Goal: Obtain resource: Download file/media

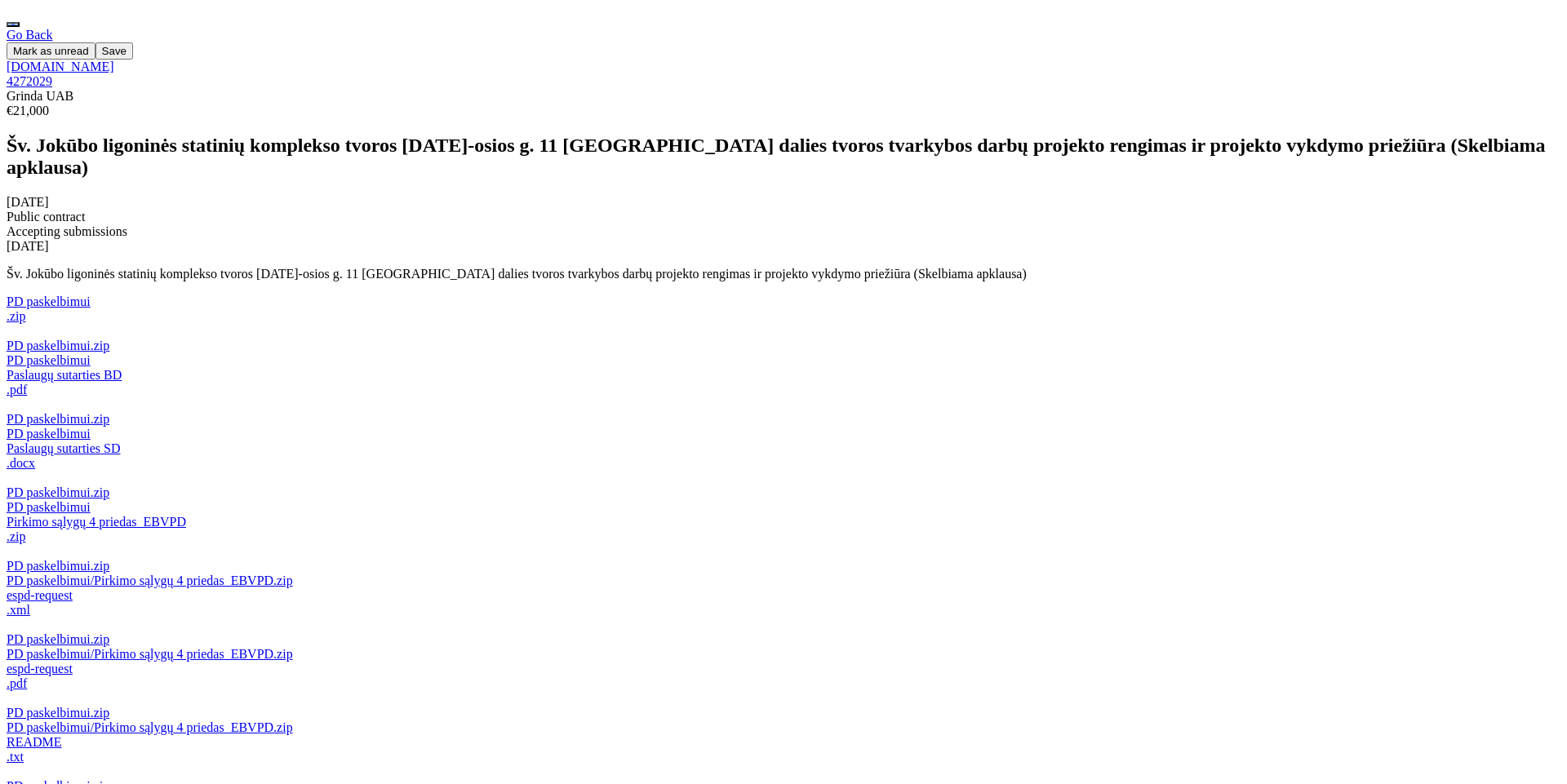
click at [20, 23] on button "button" at bounding box center [13, 24] width 13 height 5
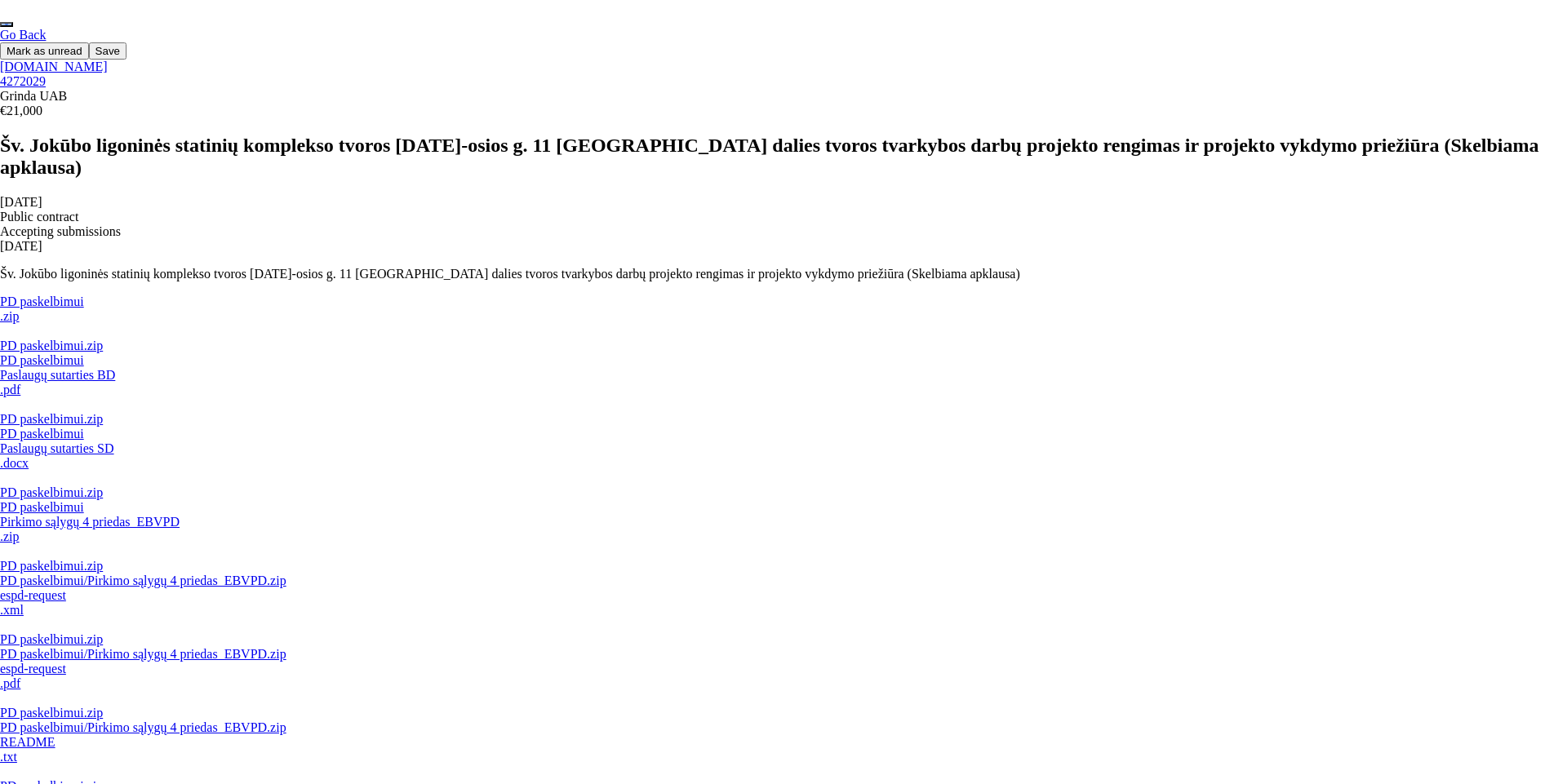
scroll to position [1761, 0]
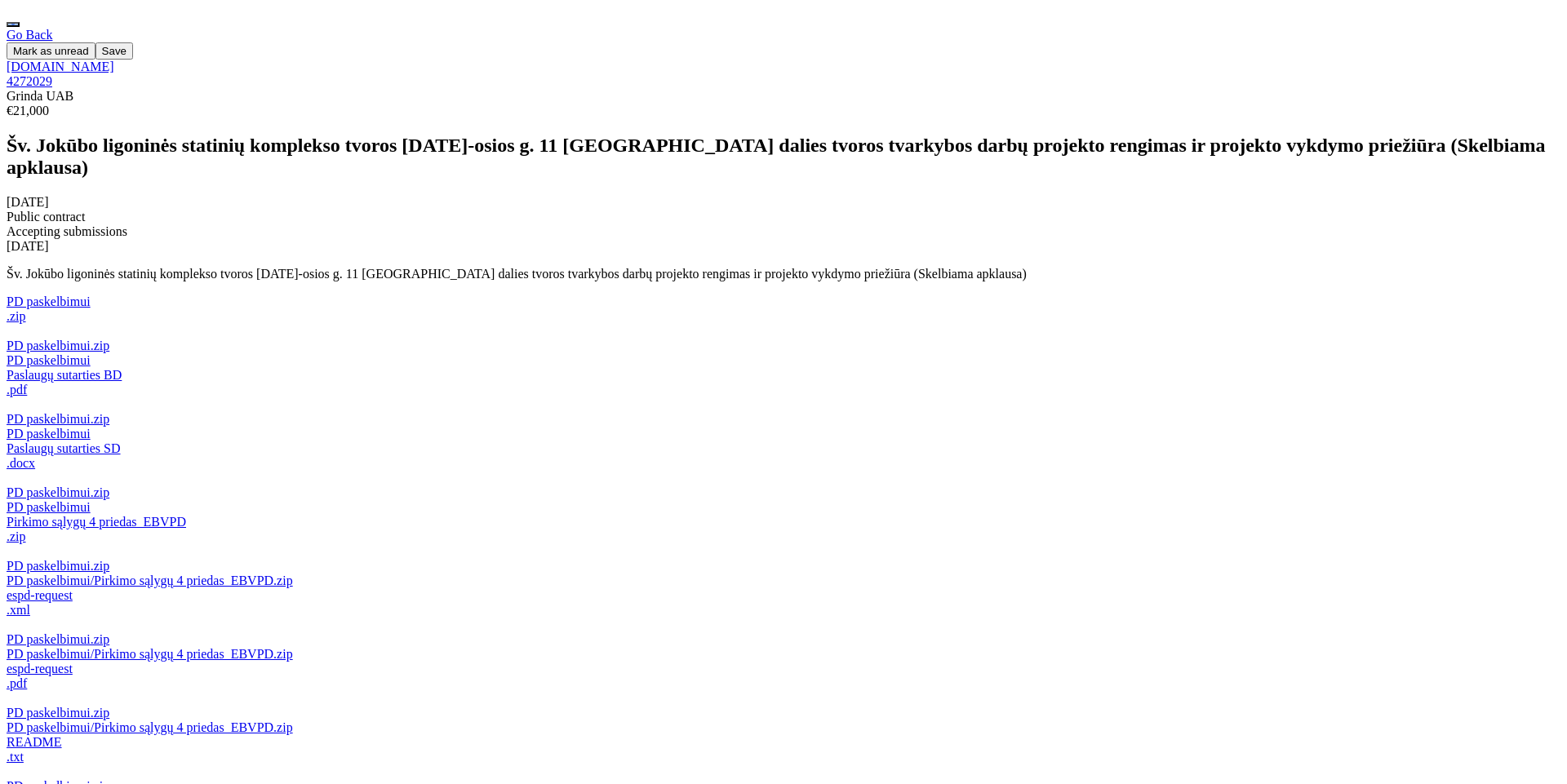
click at [20, 22] on button "button" at bounding box center [13, 24] width 13 height 5
click at [1456, 73] on span "Saved opportunities" at bounding box center [1477, 67] width 96 height 12
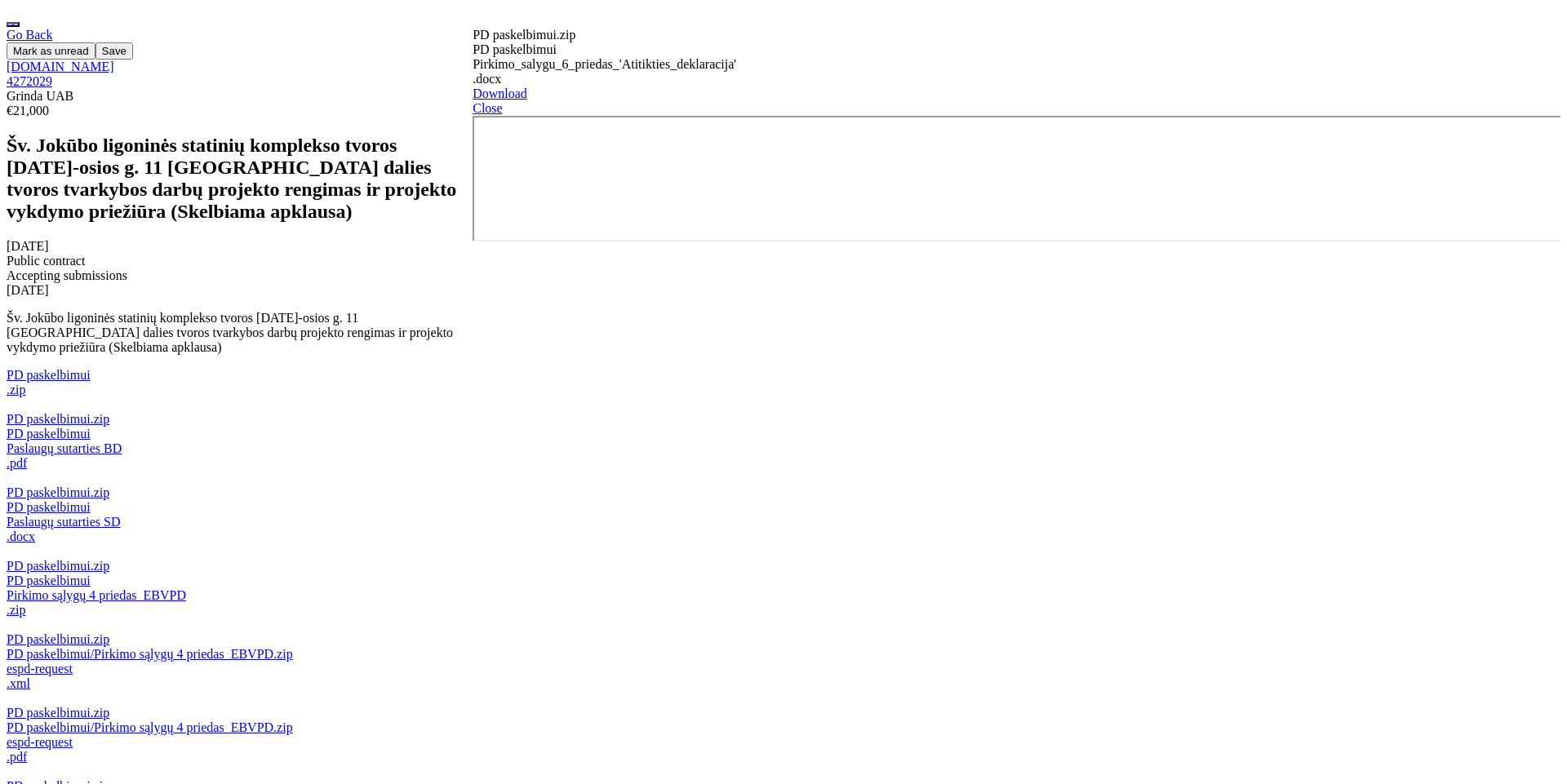
scroll to position [222, 0]
click at [502, 101] on span "Close" at bounding box center [488, 108] width 30 height 14
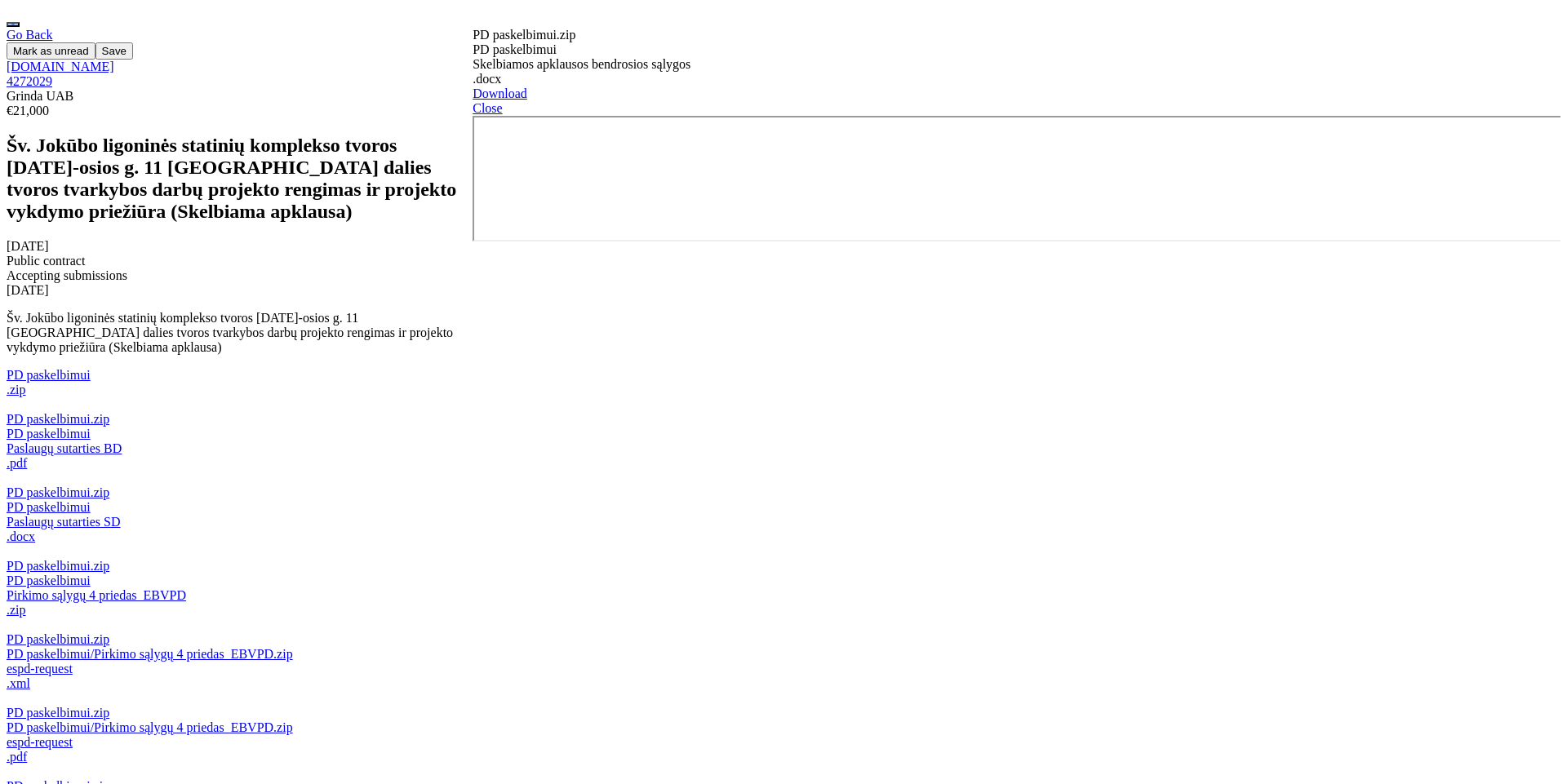
scroll to position [222, 0]
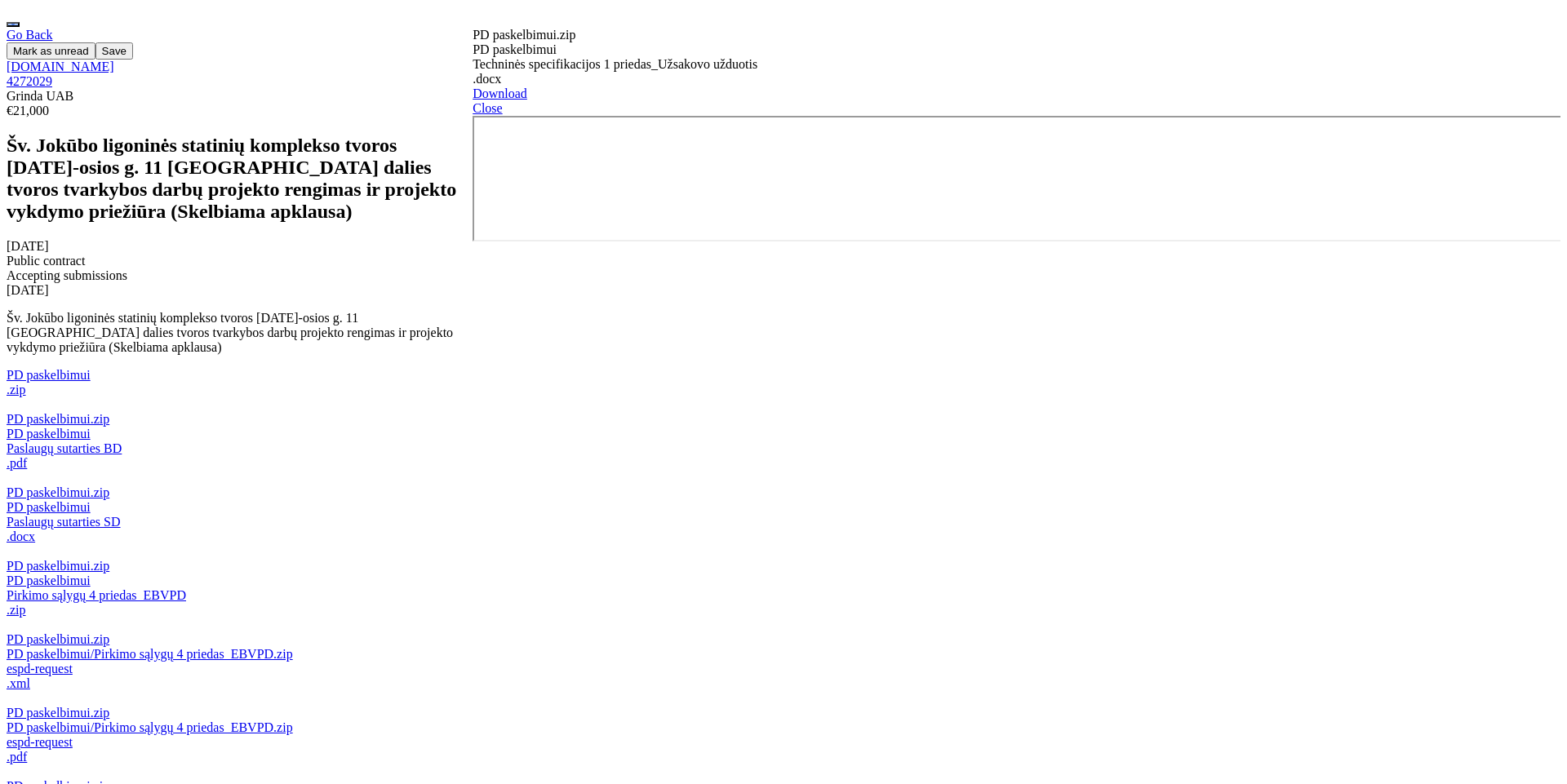
click at [206, 514] on div "Paslaugų sutarties SD .docx" at bounding box center [239, 529] width 466 height 30
drag, startPoint x: 1564, startPoint y: 296, endPoint x: 1566, endPoint y: 252, distance: 44.0
click at [1560, 245] on div at bounding box center [1016, 180] width 1088 height 129
click at [502, 101] on span "Close" at bounding box center [488, 108] width 30 height 14
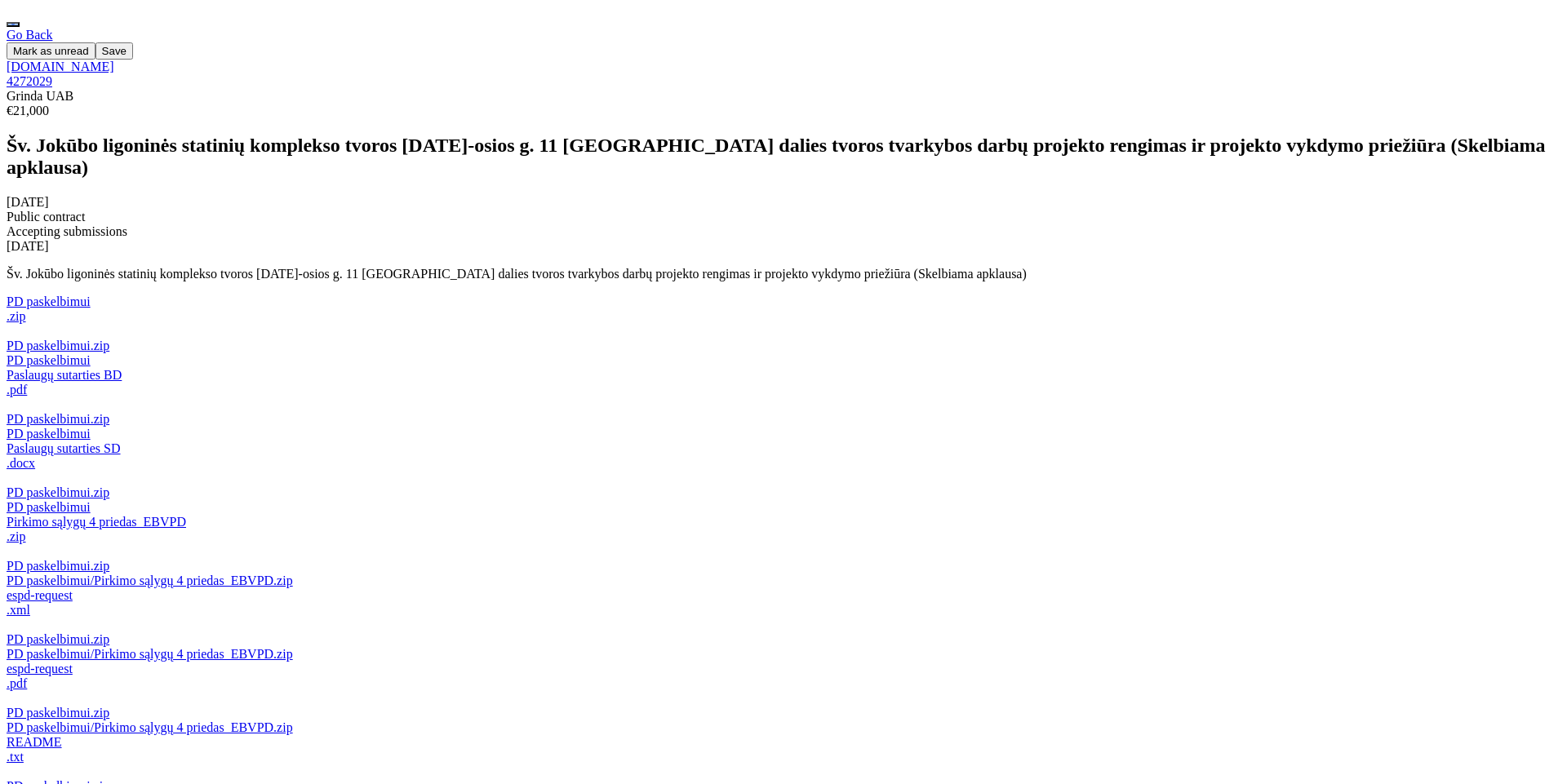
scroll to position [172, 0]
click at [20, 22] on button "button" at bounding box center [13, 24] width 13 height 5
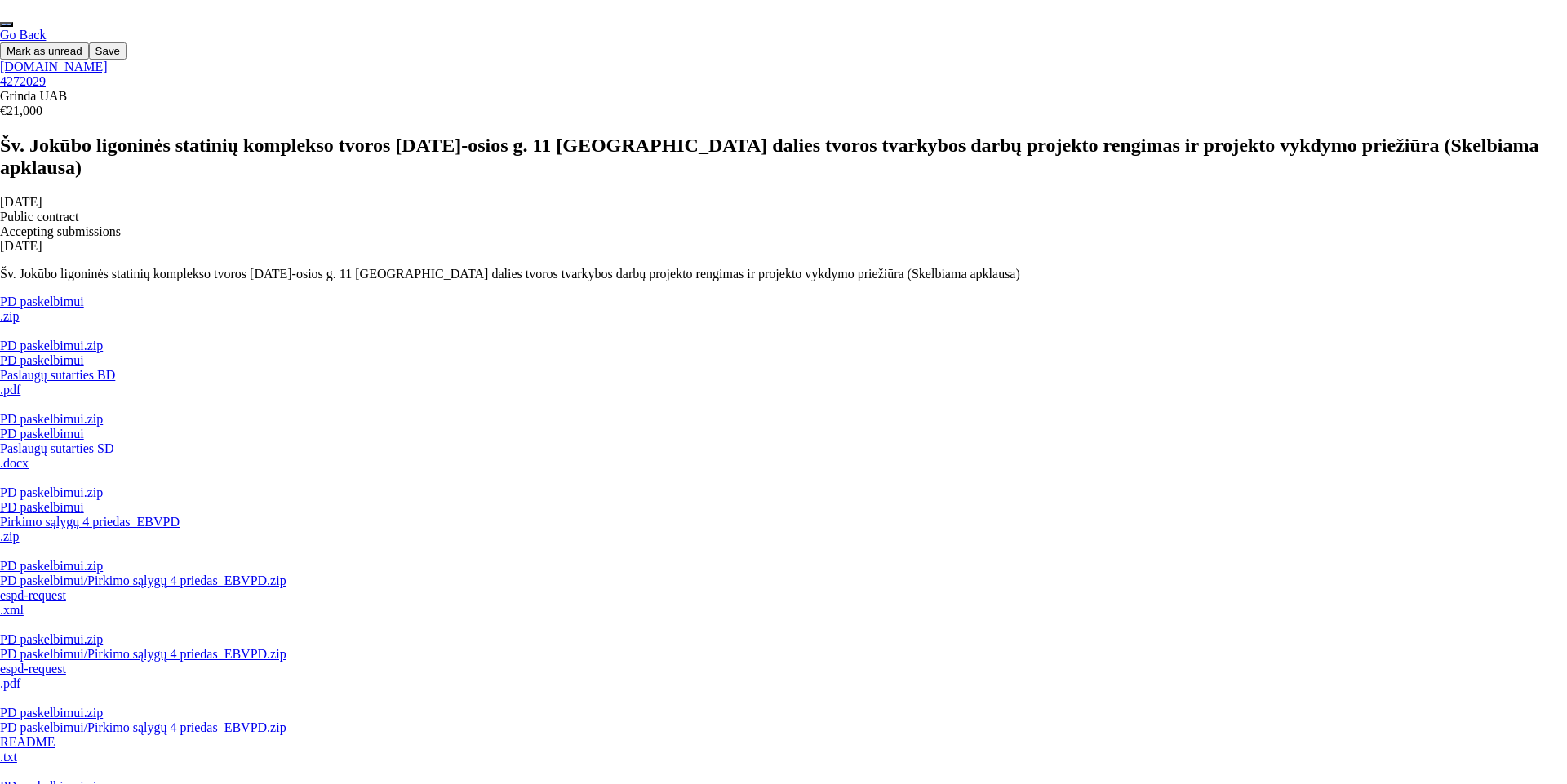
scroll to position [0, 0]
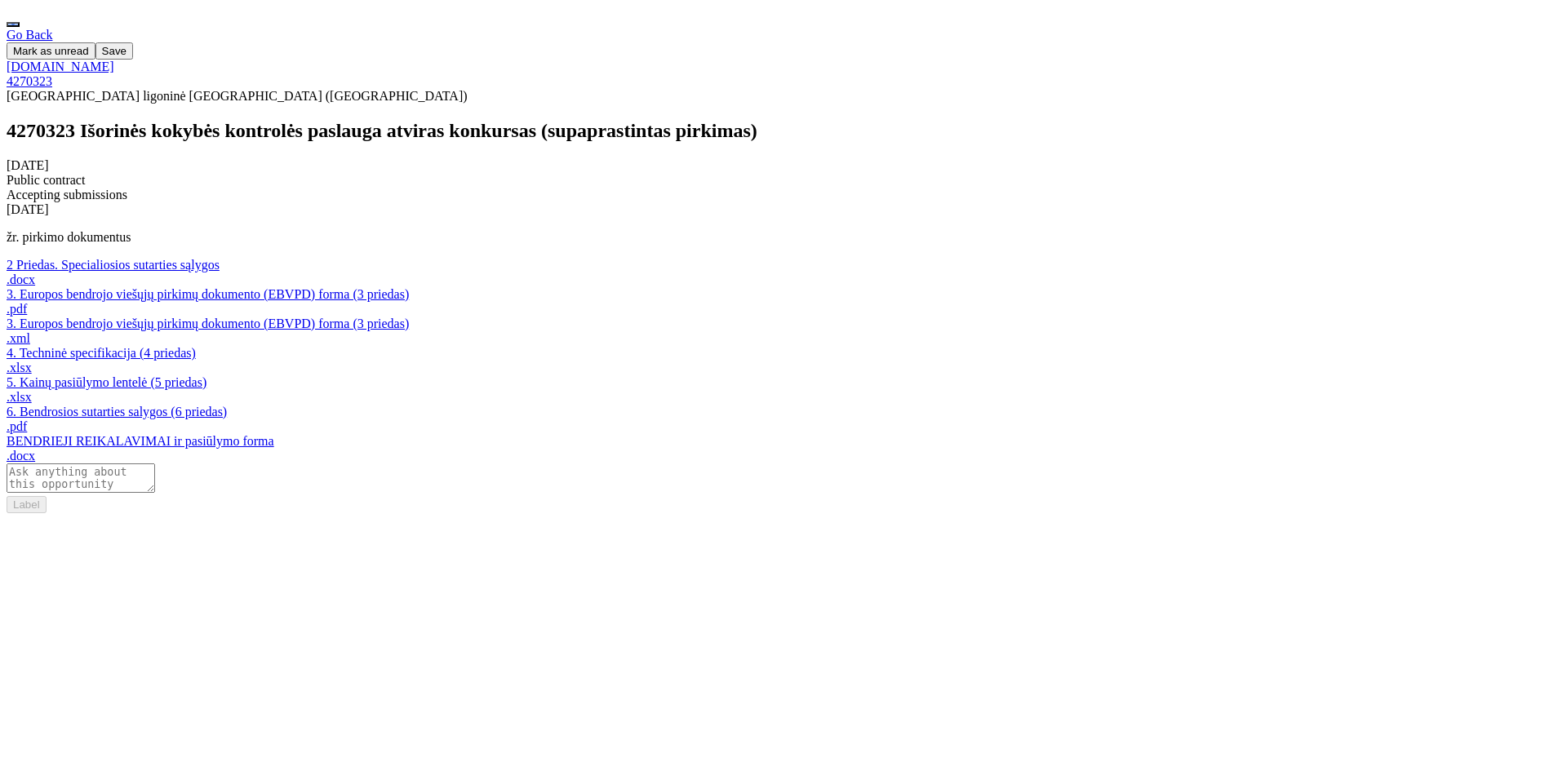
click at [20, 22] on button "button" at bounding box center [13, 24] width 13 height 5
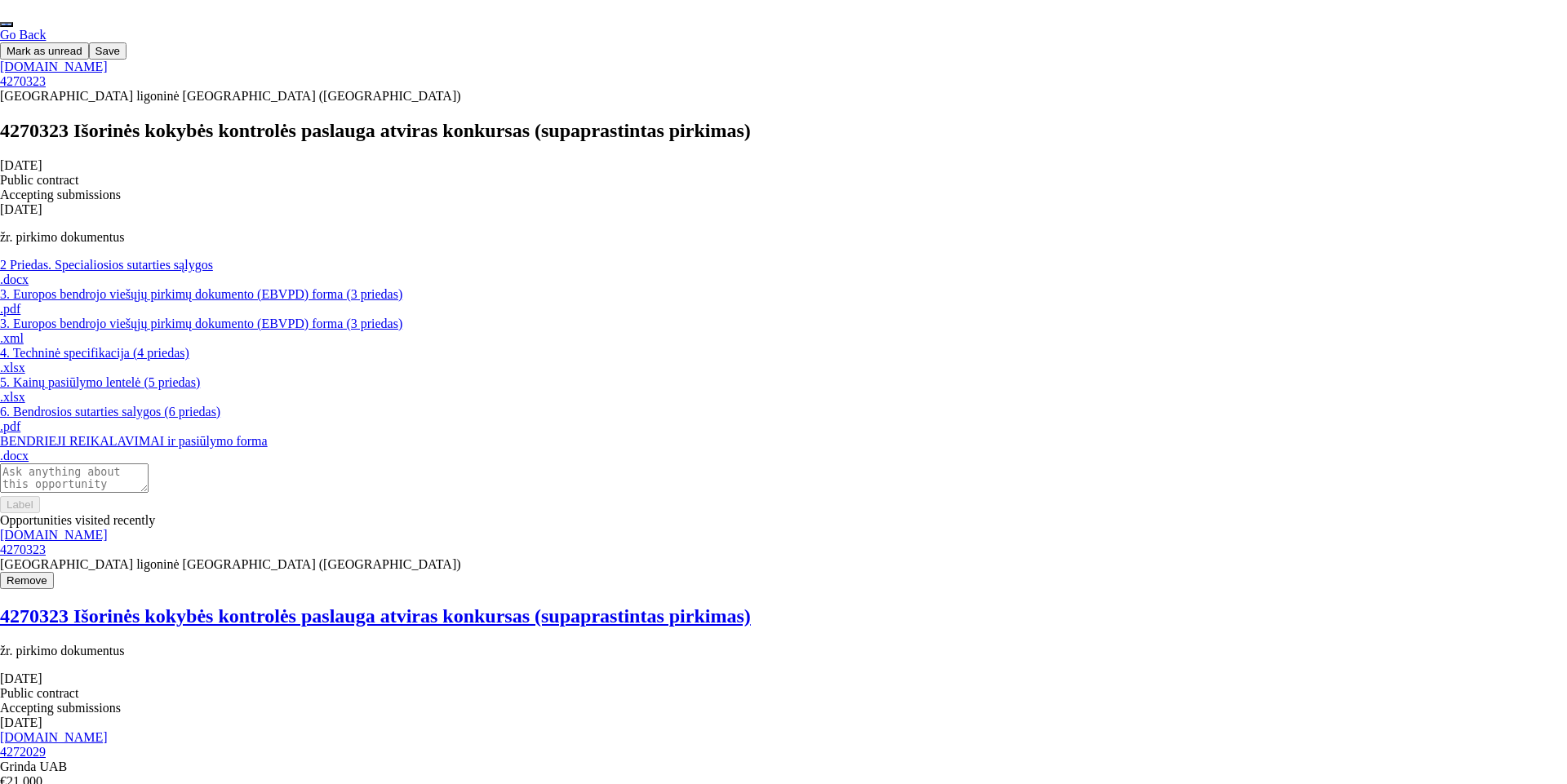
click at [47, 574] on span "Remove" at bounding box center [27, 579] width 41 height 12
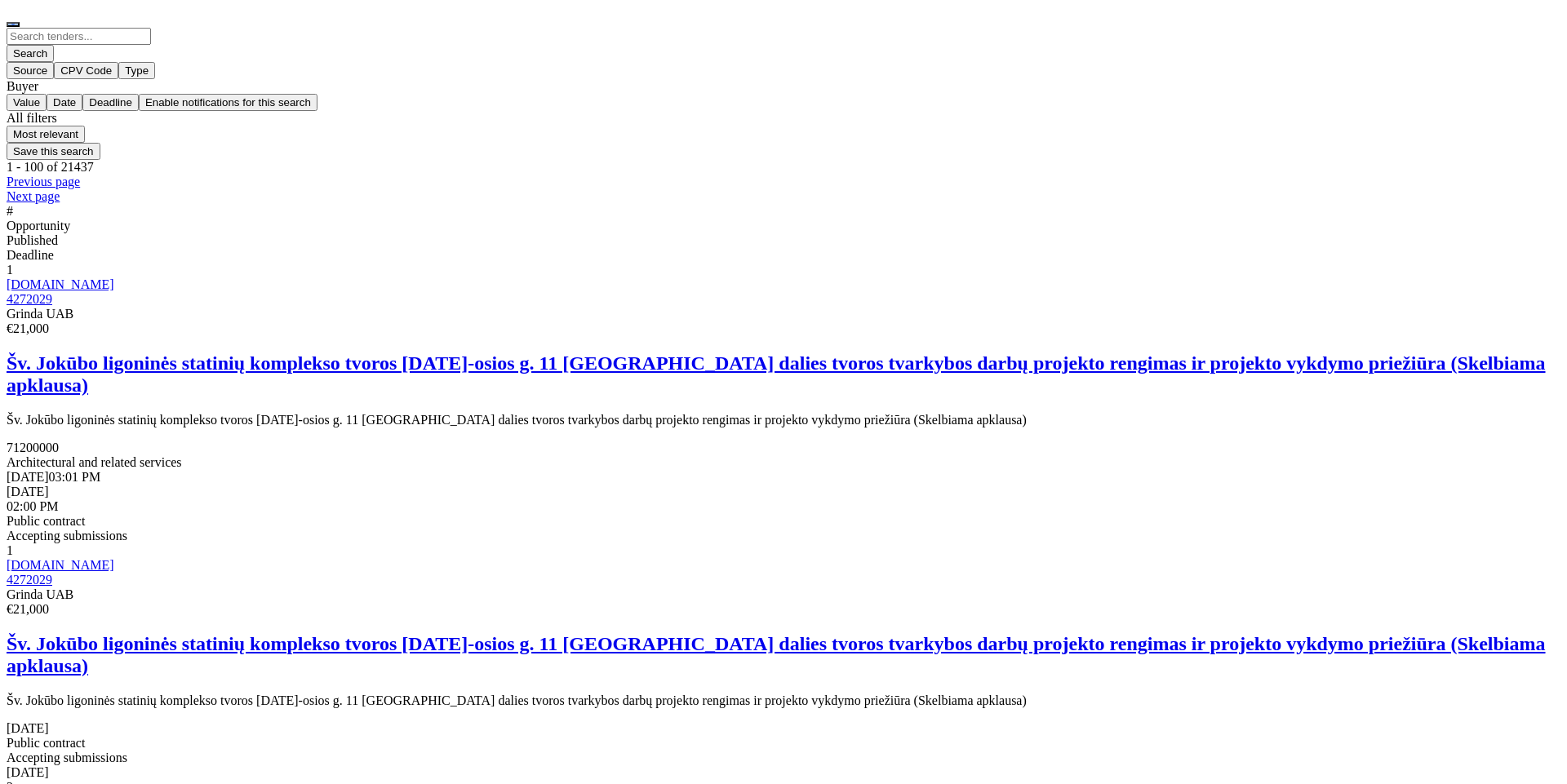
scroll to position [294, 0]
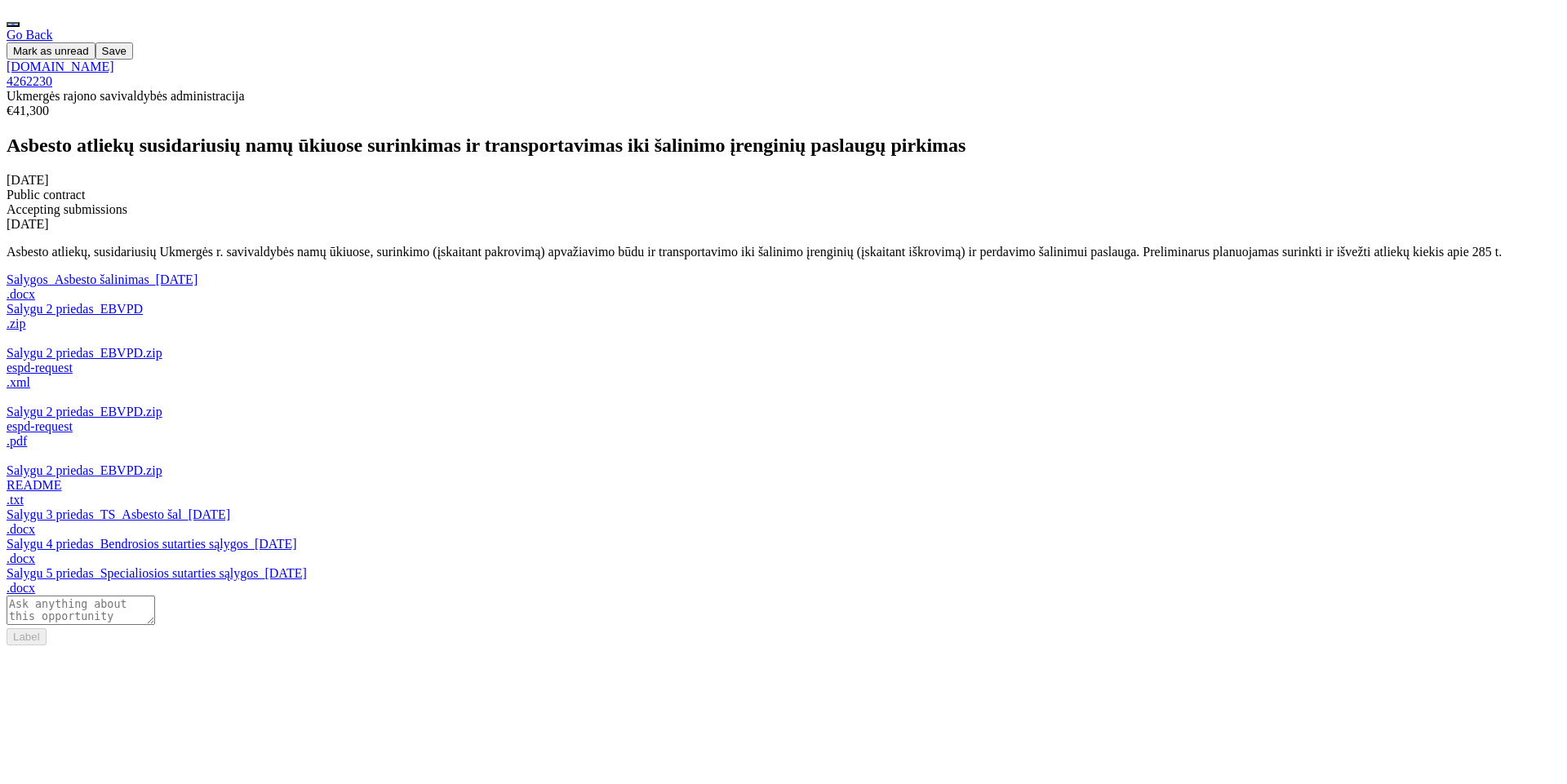
click at [20, 22] on button "button" at bounding box center [13, 24] width 13 height 5
